Goal: Task Accomplishment & Management: Manage account settings

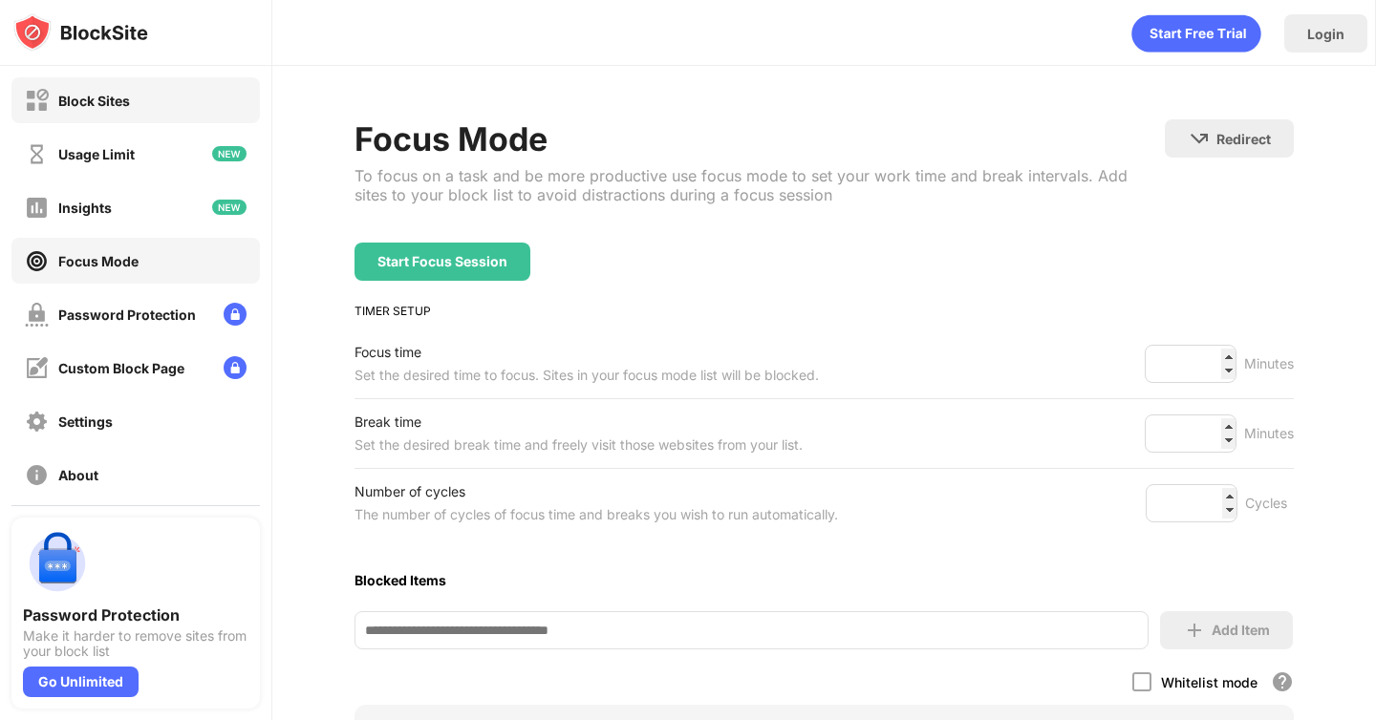
click at [122, 107] on div "Block Sites" at bounding box center [94, 101] width 72 height 16
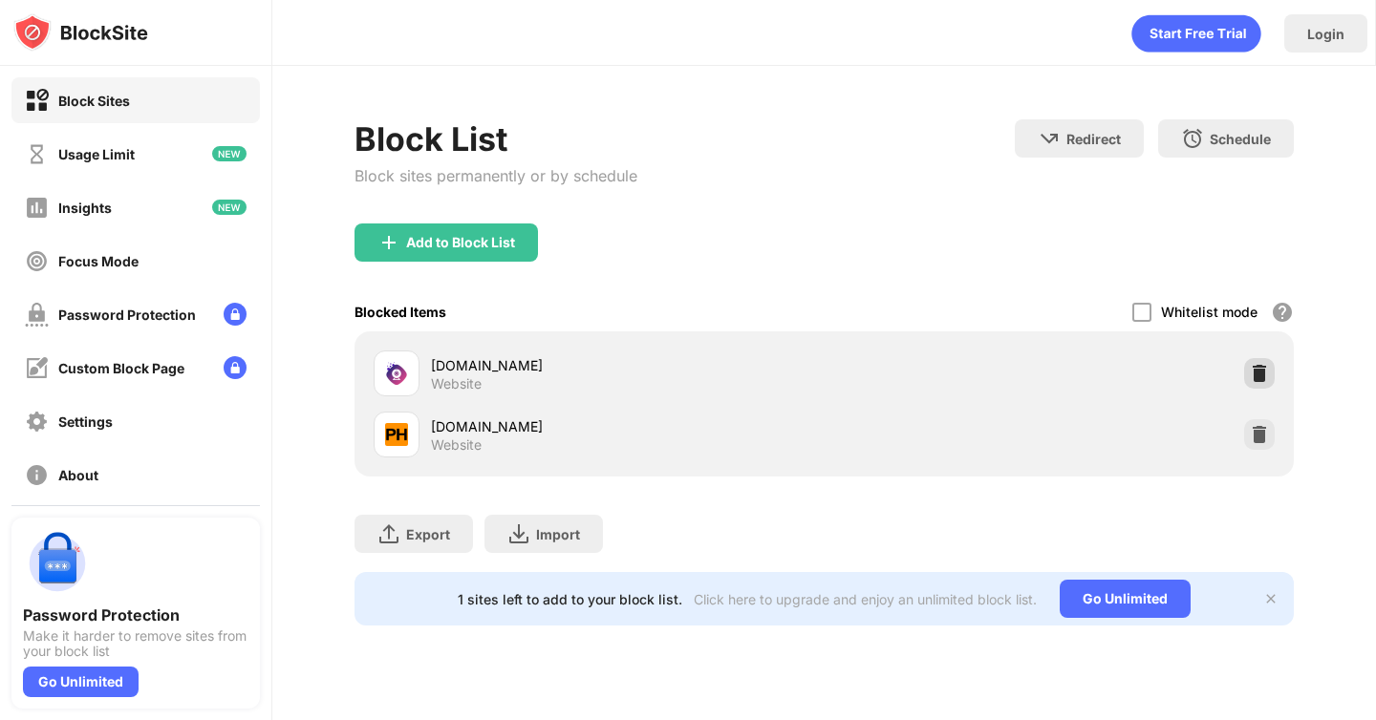
click at [1256, 361] on div at bounding box center [1259, 373] width 31 height 31
